Goal: Task Accomplishment & Management: Manage account settings

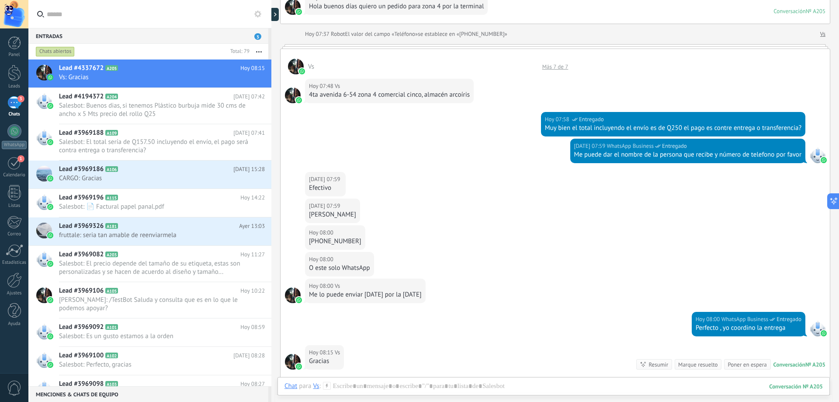
scroll to position [79, 0]
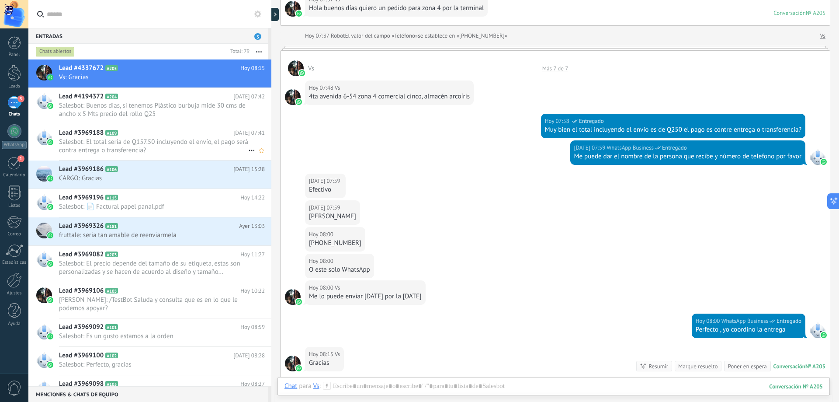
click at [198, 135] on h2 "Lead #3969188 A109" at bounding box center [146, 133] width 174 height 9
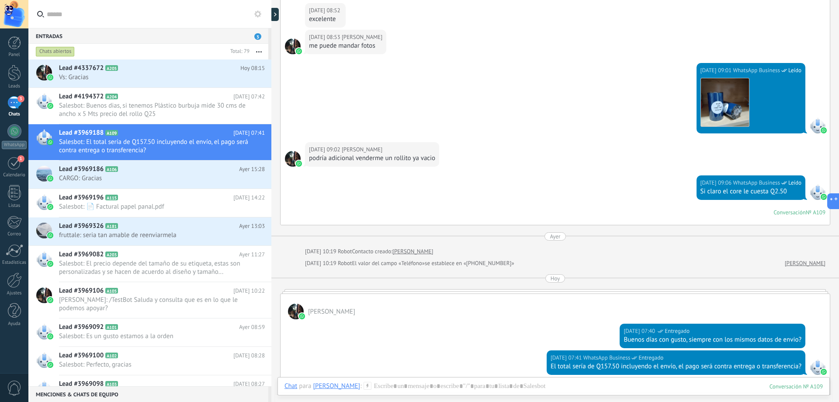
scroll to position [657, 0]
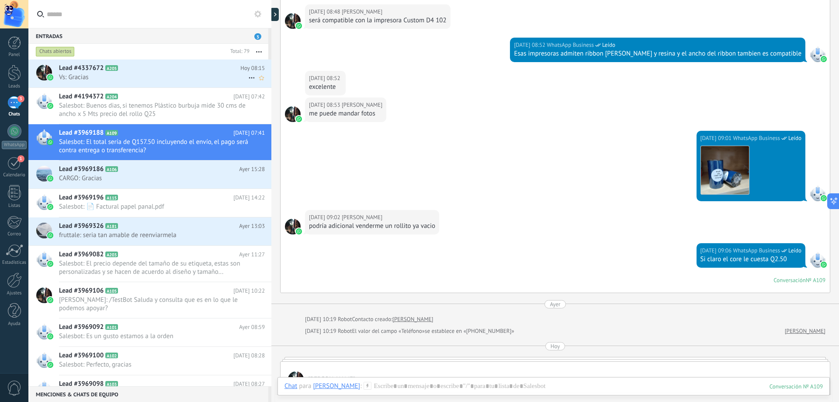
click at [184, 75] on span "Vs: Gracias" at bounding box center [153, 77] width 189 height 8
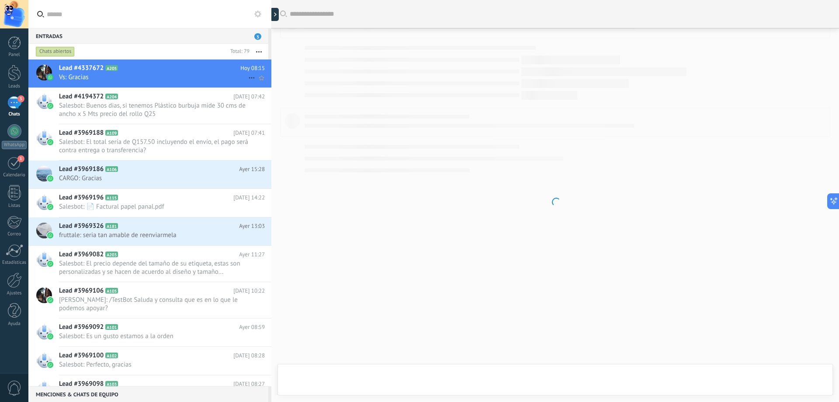
scroll to position [210, 0]
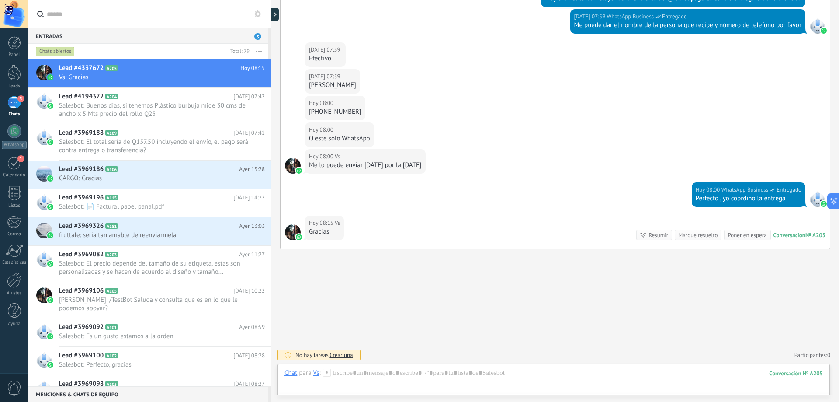
drag, startPoint x: 362, startPoint y: 87, endPoint x: 308, endPoint y: 85, distance: 53.4
click at [308, 85] on div "[DATE] 07:59 Vs [PERSON_NAME]" at bounding box center [332, 81] width 55 height 24
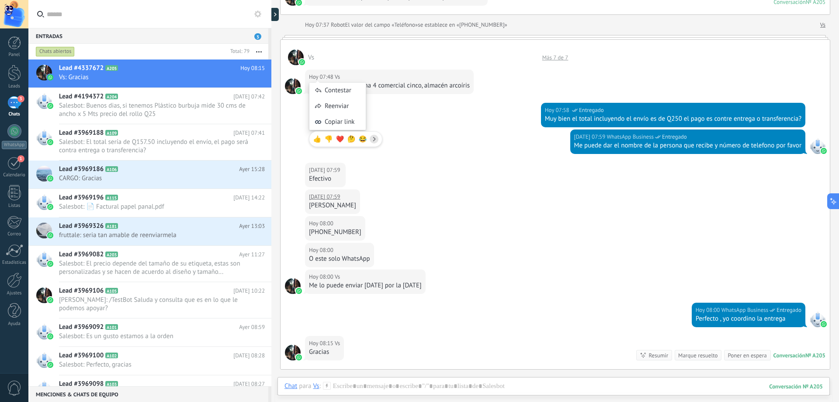
scroll to position [79, 0]
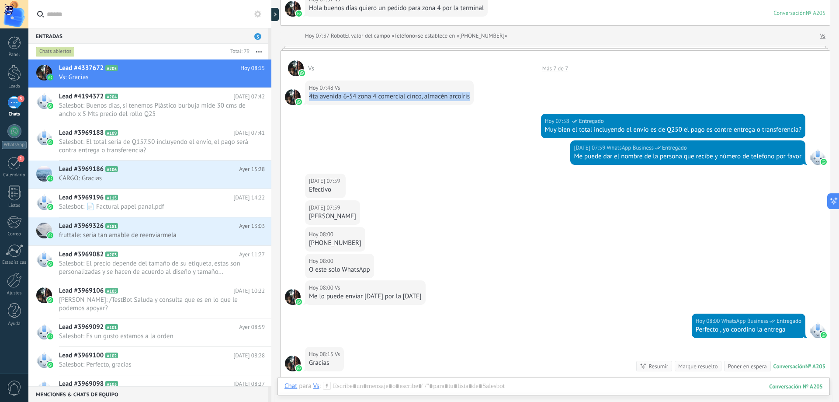
drag, startPoint x: 310, startPoint y: 98, endPoint x: 470, endPoint y: 99, distance: 159.6
click at [470, 99] on div "4ta avenida 6-54 zona 4 comercial cinco, almacén arcoíris" at bounding box center [389, 96] width 161 height 9
copy div "4ta avenida 6-54 zona 4 comercial cinco, almacén arcoíris"
drag, startPoint x: 355, startPoint y: 243, endPoint x: 325, endPoint y: 242, distance: 29.3
click at [325, 243] on div "[PHONE_NUMBER]" at bounding box center [335, 243] width 52 height 9
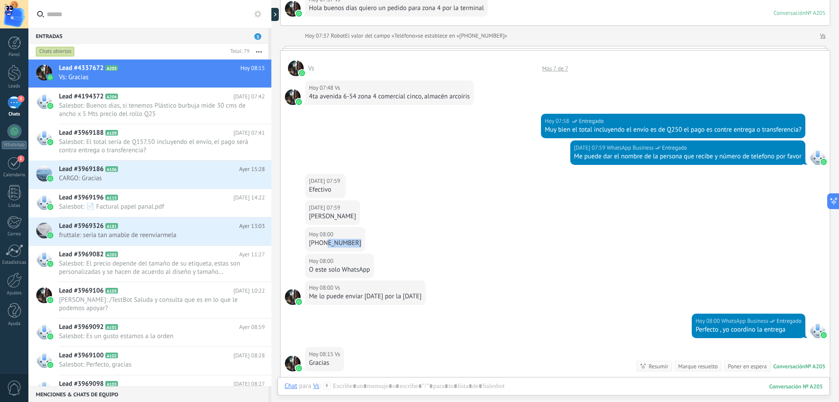
copy div "5062 9420"
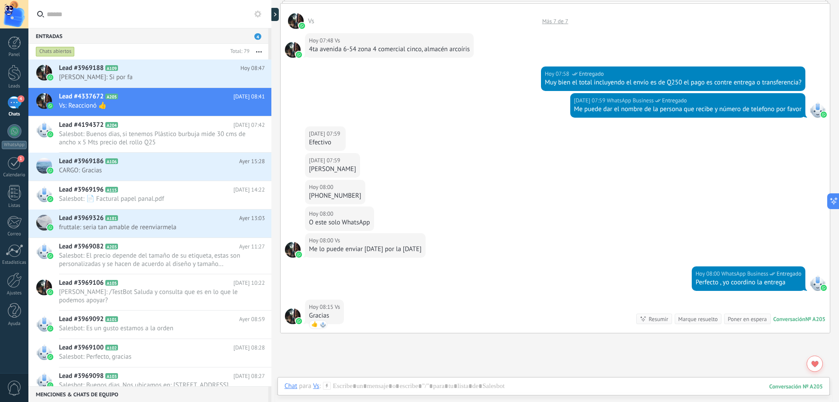
scroll to position [210, 0]
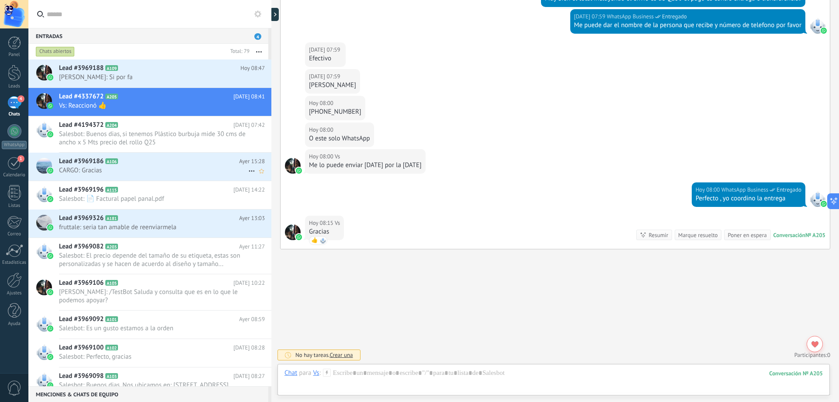
click at [203, 175] on div "Lead #3969186 A106 [DATE] 15:28 CARGO: Gracias" at bounding box center [165, 167] width 212 height 28
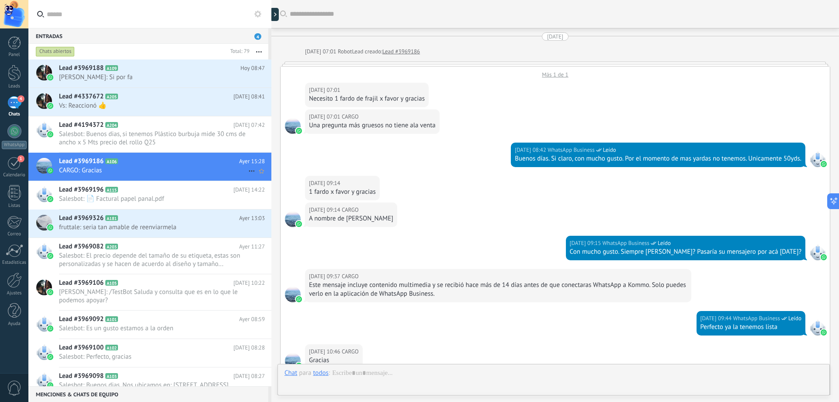
scroll to position [821, 0]
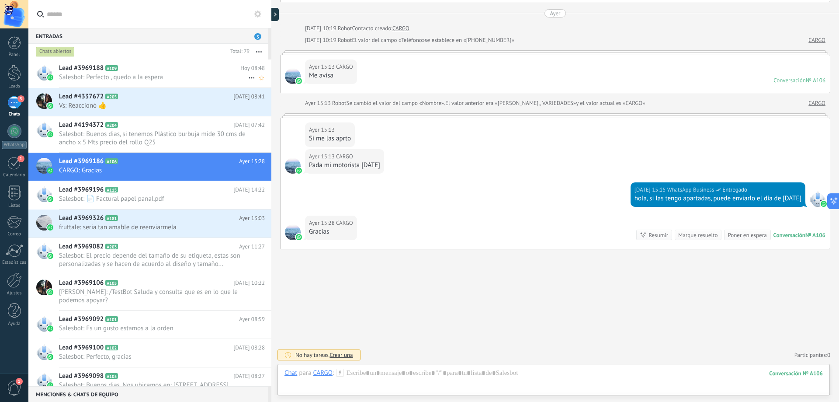
click at [201, 79] on span "Salesbot: Perfecto , quedo a la espera" at bounding box center [153, 77] width 189 height 8
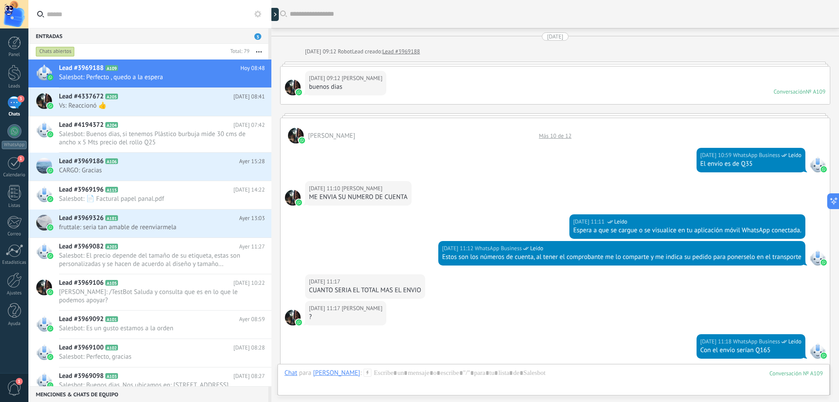
scroll to position [1060, 0]
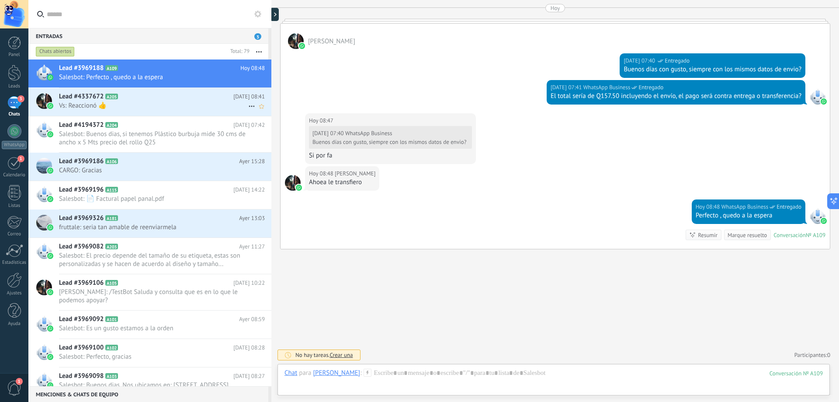
click at [175, 110] on div "Lead #4337672 A205 [DATE] 08:41 Vs: Reaccionó 👍" at bounding box center [165, 102] width 212 height 28
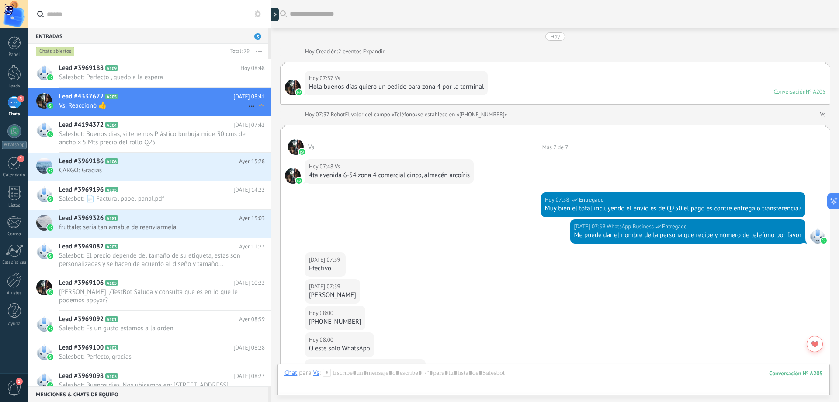
scroll to position [210, 0]
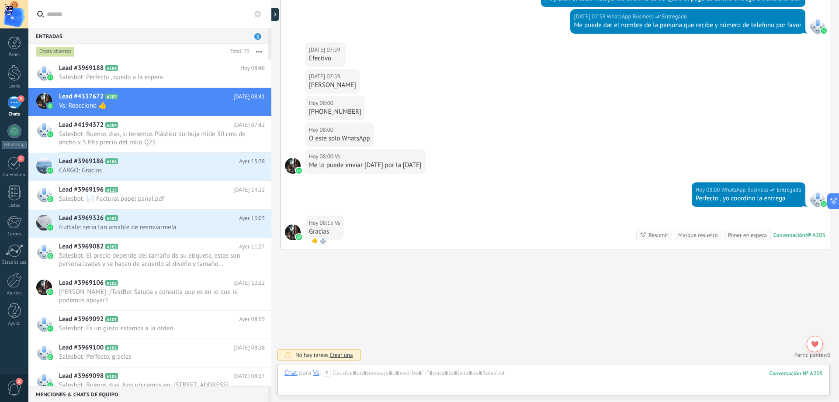
click at [698, 237] on div "Marque resuelto" at bounding box center [697, 235] width 39 height 8
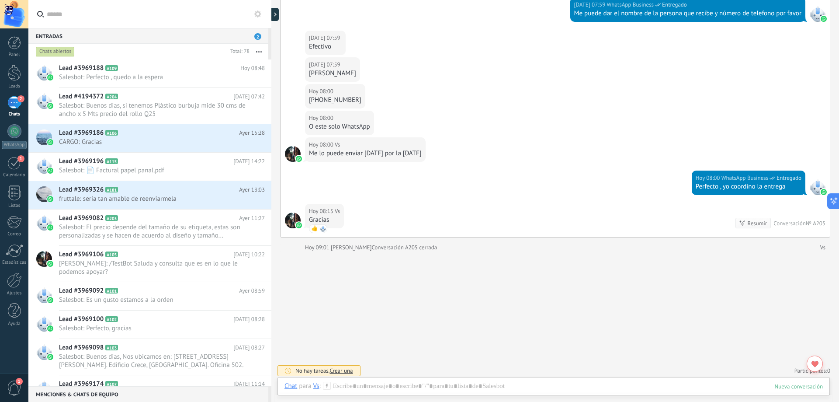
scroll to position [224, 0]
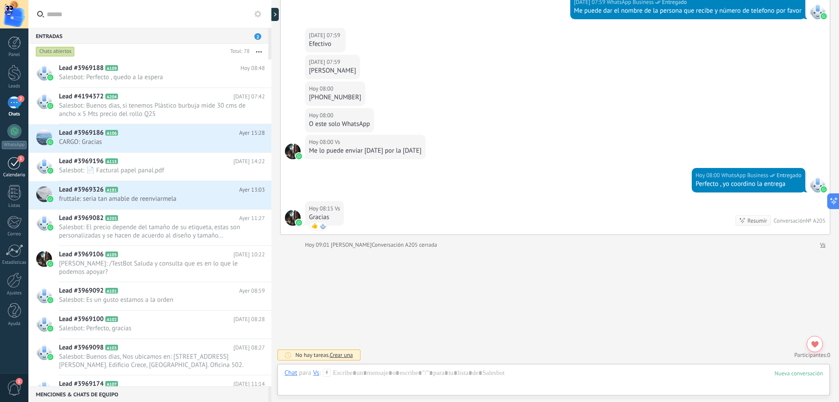
click at [9, 170] on link "1 Calendario" at bounding box center [14, 167] width 28 height 22
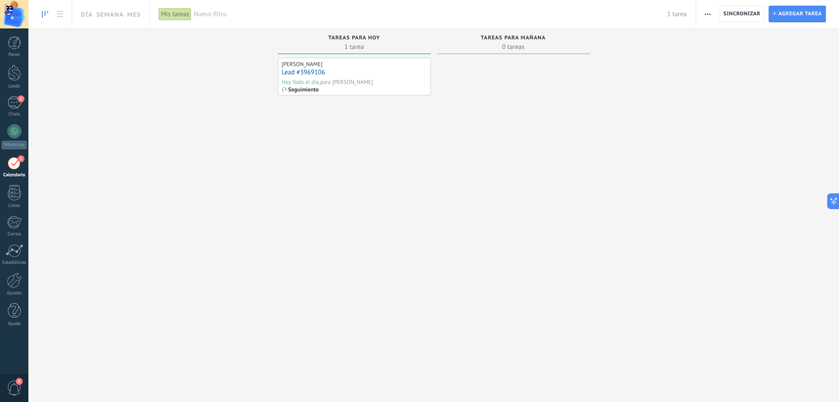
click at [356, 71] on div "Lead #3969106" at bounding box center [354, 72] width 145 height 9
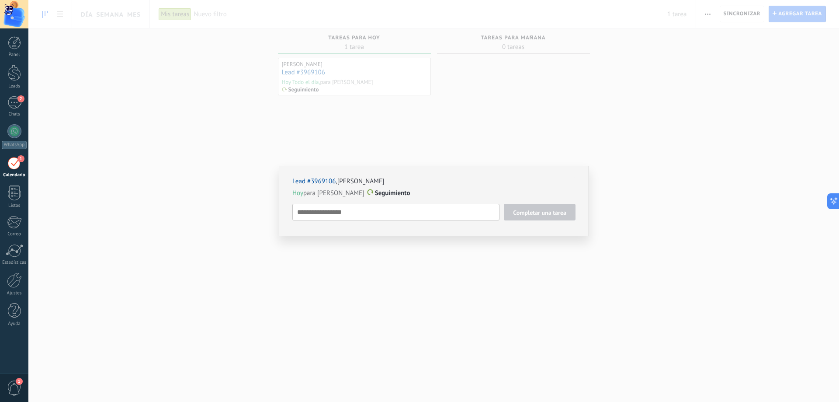
click at [386, 211] on textarea at bounding box center [395, 212] width 207 height 17
click at [568, 230] on span "Eliminar" at bounding box center [562, 230] width 20 height 7
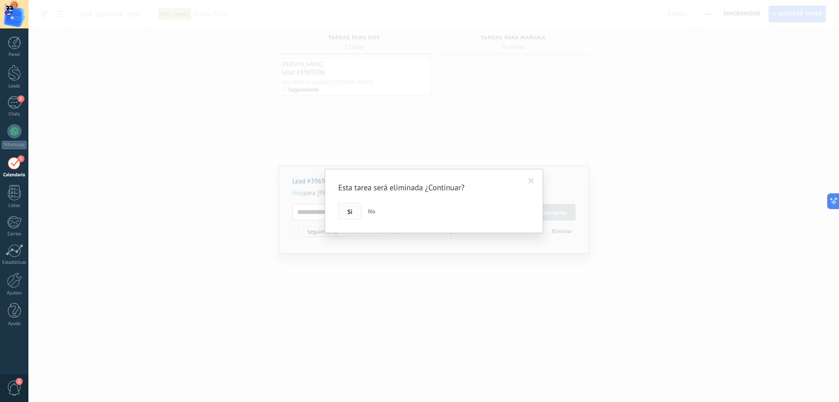
click at [354, 207] on button "Si" at bounding box center [349, 211] width 23 height 17
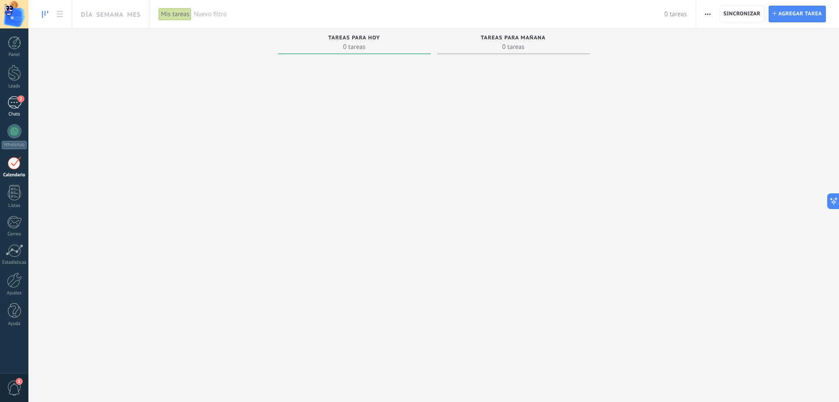
click at [15, 105] on div "2" at bounding box center [14, 102] width 14 height 13
